Goal: Task Accomplishment & Management: Use online tool/utility

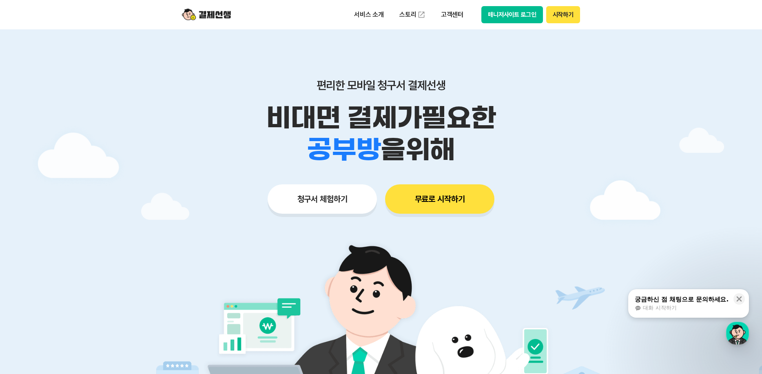
drag, startPoint x: 269, startPoint y: 81, endPoint x: 526, endPoint y: 148, distance: 265.2
click at [526, 148] on div "편리한 모바일 청구서 결제선생 비대면 결제가 필요한 학원 공부방 호텔 쇼핑몰 병원 배달 보험사 항공사 골프장 을 위해" at bounding box center [381, 121] width 418 height 87
click at [369, 125] on li "골프장" at bounding box center [344, 133] width 74 height 32
click at [453, 14] on p "고객센터" at bounding box center [452, 14] width 34 height 15
click at [306, 99] on div "편리한 모바일 청구서 결제선생 비대면 결제가 필요한 학원 공부방 호텔 쇼핑몰 병원 배달 보험사 항공사 골프장 을 위해" at bounding box center [381, 121] width 418 height 87
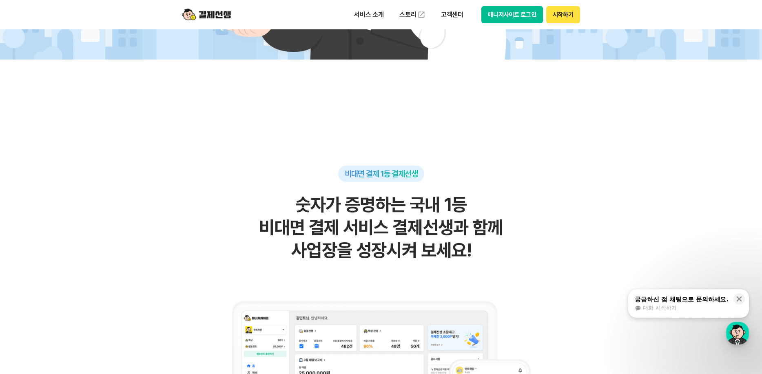
scroll to position [408, 0]
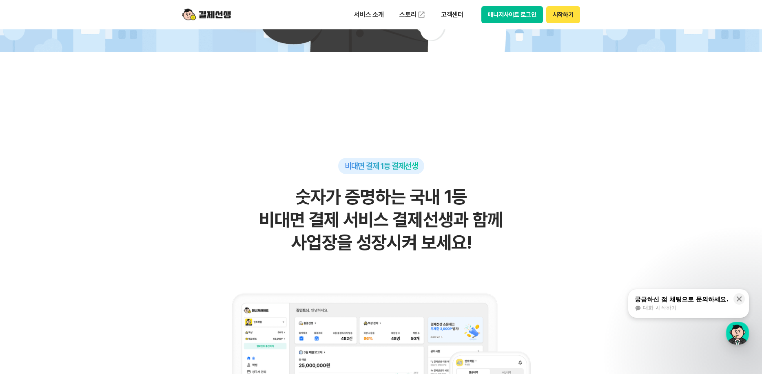
drag, startPoint x: 277, startPoint y: 185, endPoint x: 512, endPoint y: 225, distance: 237.6
click at [512, 225] on h2 "숫자가 증명하는 국내 1등 비대면 결제 서비스 결제선생과 함께 사업장을 성장시켜 보세요!" at bounding box center [381, 220] width 400 height 69
click at [264, 233] on h2 "숫자가 증명하는 국내 1등 비대면 결제 서비스 결제선생과 함께 사업장을 성장시켜 보세요!" at bounding box center [381, 220] width 400 height 69
drag, startPoint x: 240, startPoint y: 176, endPoint x: 585, endPoint y: 257, distance: 354.9
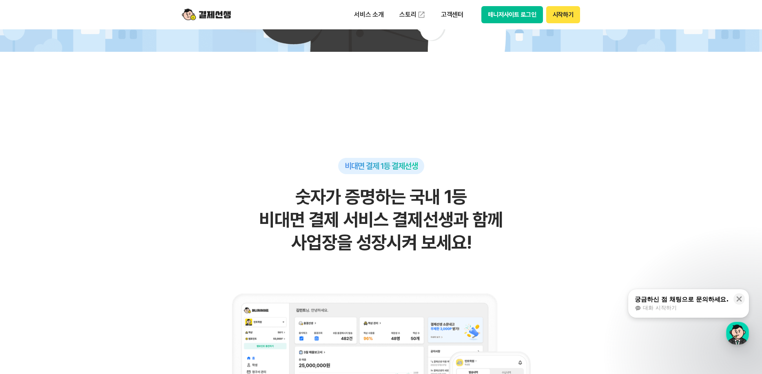
click at [227, 212] on h2 "숫자가 증명하는 국내 1등 비대면 결제 서비스 결제선생과 함께 사업장을 성장시켜 보세요!" at bounding box center [381, 220] width 400 height 69
drag, startPoint x: 225, startPoint y: 177, endPoint x: 536, endPoint y: 244, distance: 318.4
click at [536, 244] on div "비대면 결제 1등 결제선생 숫자가 증명하는 국내 1등 비대면 결제 서비스 결제선생과 함께 사업장을 성장시켜 보세요!" at bounding box center [381, 349] width 400 height 383
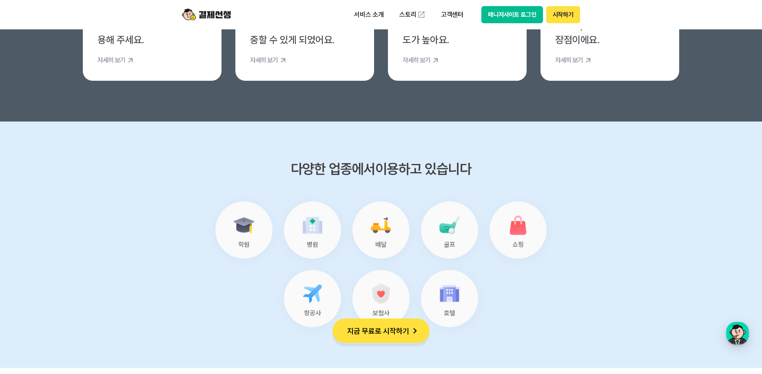
scroll to position [2955, 0]
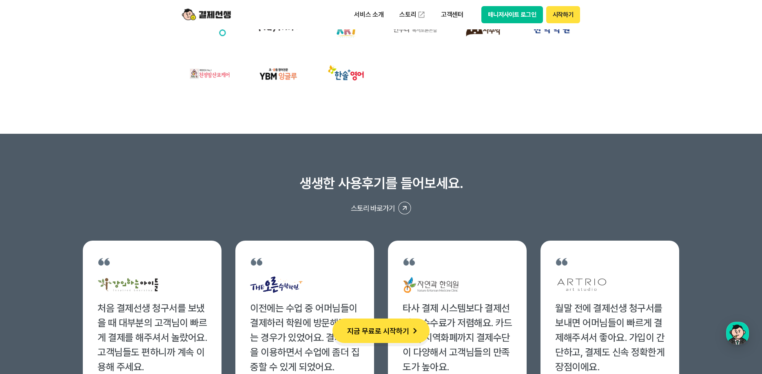
click at [396, 333] on button "지금 무료로 시작하기" at bounding box center [381, 331] width 97 height 24
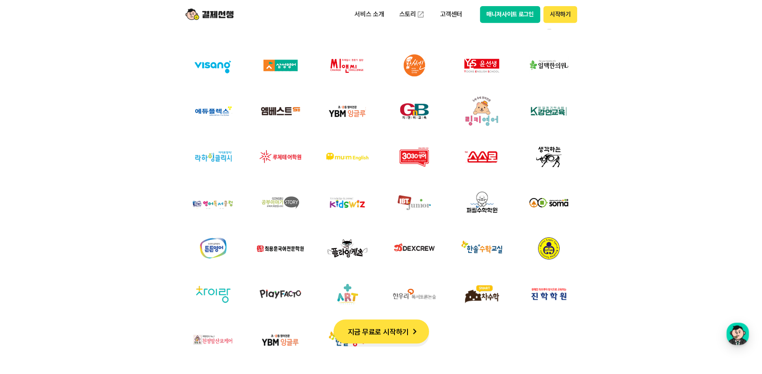
scroll to position [2411, 0]
